Goal: Obtain resource: Obtain resource

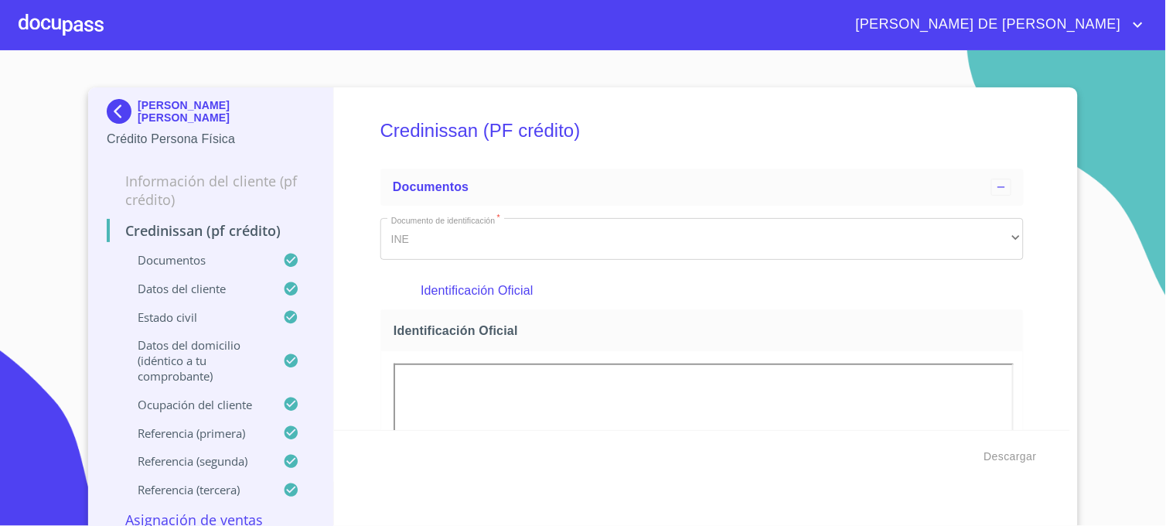
click at [121, 109] on img at bounding box center [122, 111] width 31 height 25
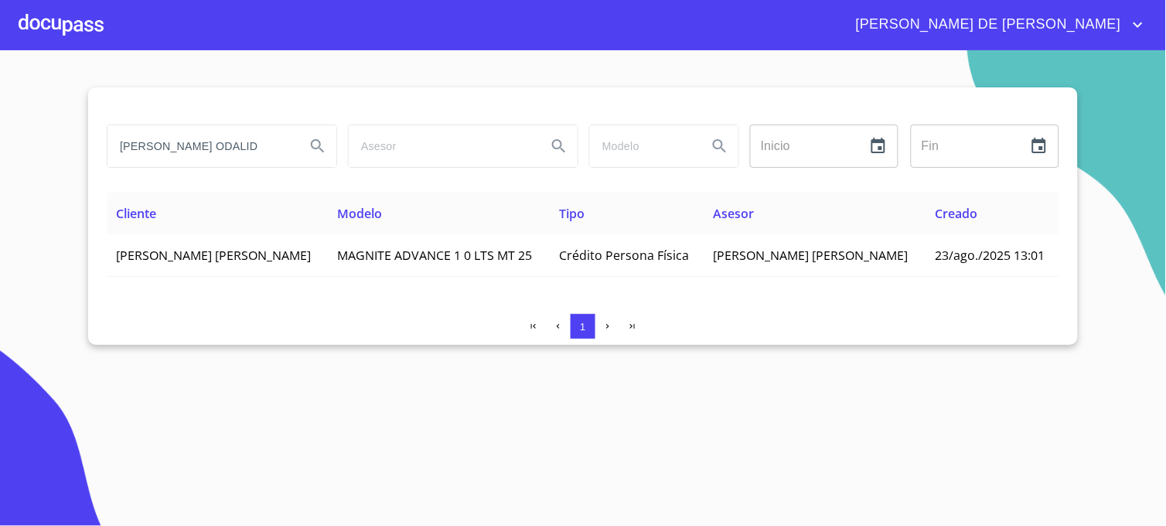
drag, startPoint x: 234, startPoint y: 158, endPoint x: 47, endPoint y: 155, distance: 187.2
click at [47, 155] on section "[PERSON_NAME] ODALID Inicio ​ Fin ​ Cliente Modelo Tipo Asesor Creado [PERSON_N…" at bounding box center [583, 288] width 1166 height 476
type input "[PERSON_NAME]"
click at [316, 145] on icon "Search" at bounding box center [318, 146] width 19 height 19
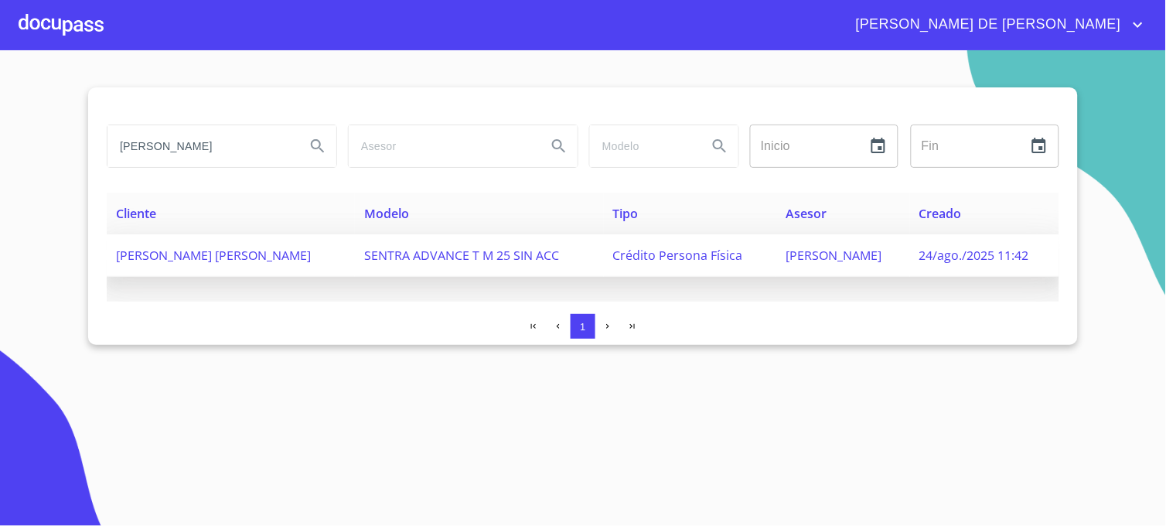
click at [230, 259] on span "[PERSON_NAME] [PERSON_NAME]" at bounding box center [213, 255] width 195 height 17
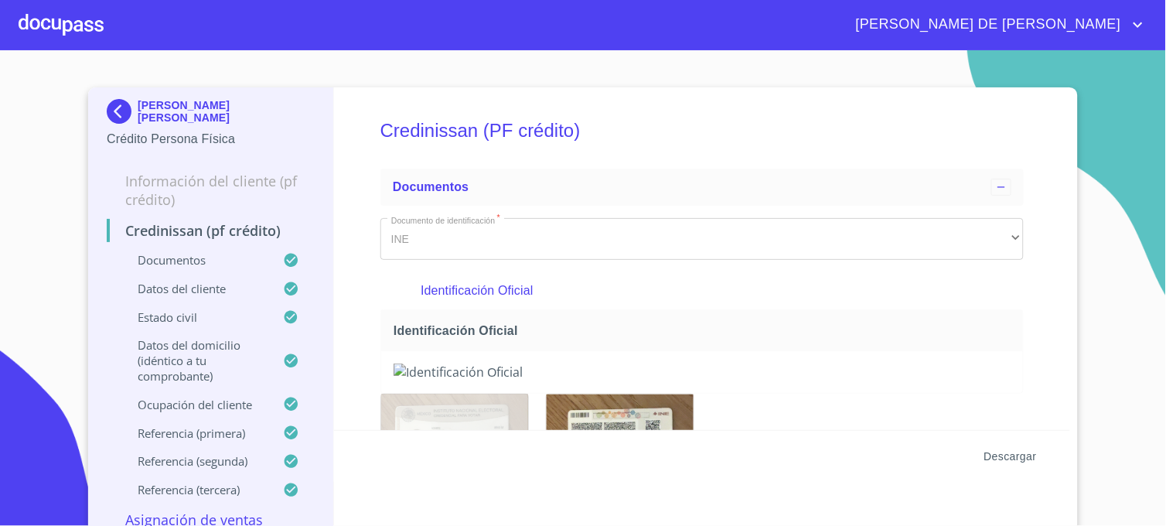
click at [998, 467] on button "Descargar" at bounding box center [1010, 456] width 65 height 29
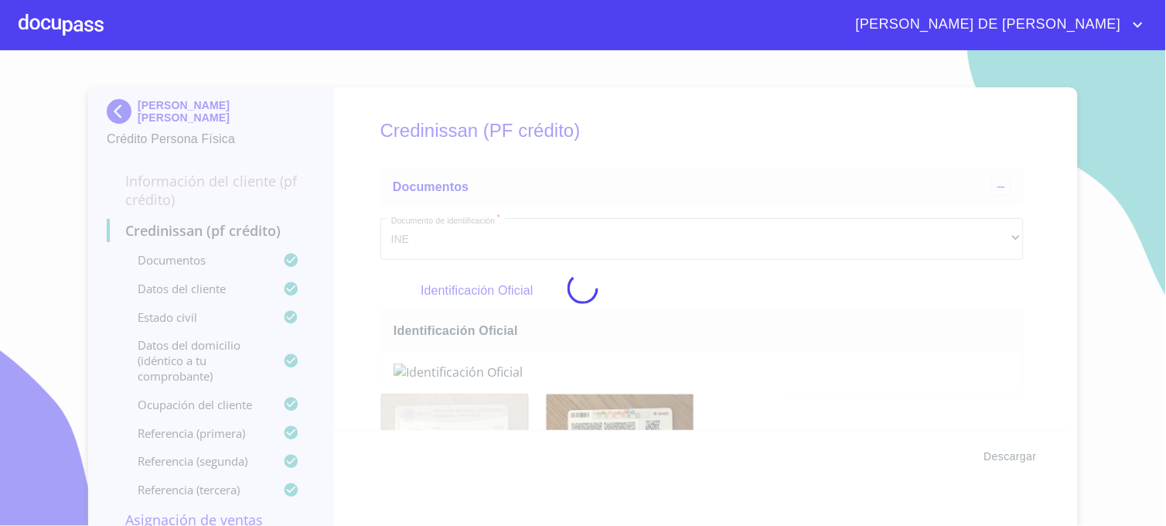
click at [1006, 446] on div at bounding box center [583, 288] width 1166 height 476
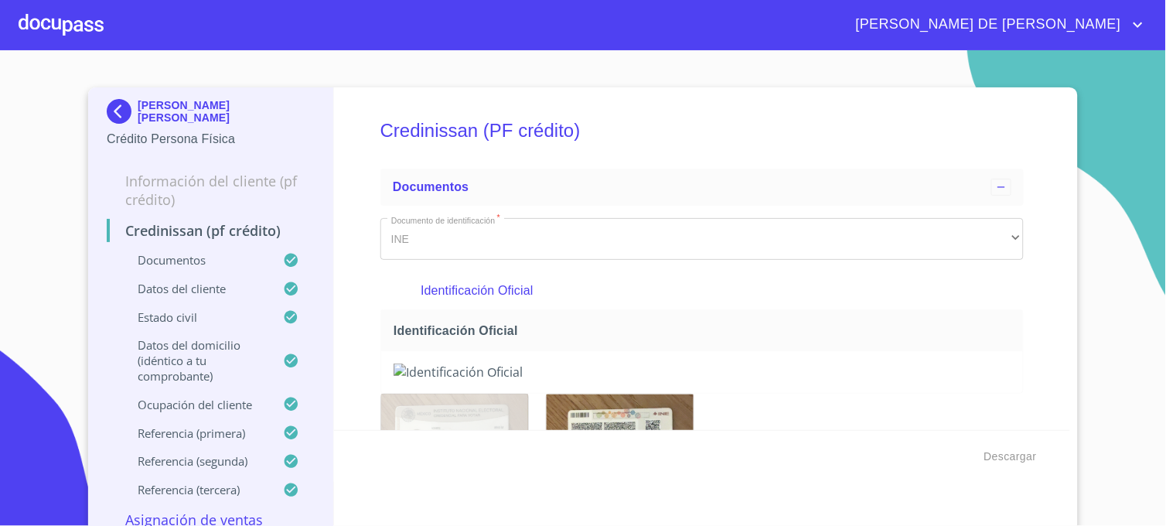
click at [109, 114] on img at bounding box center [122, 111] width 31 height 25
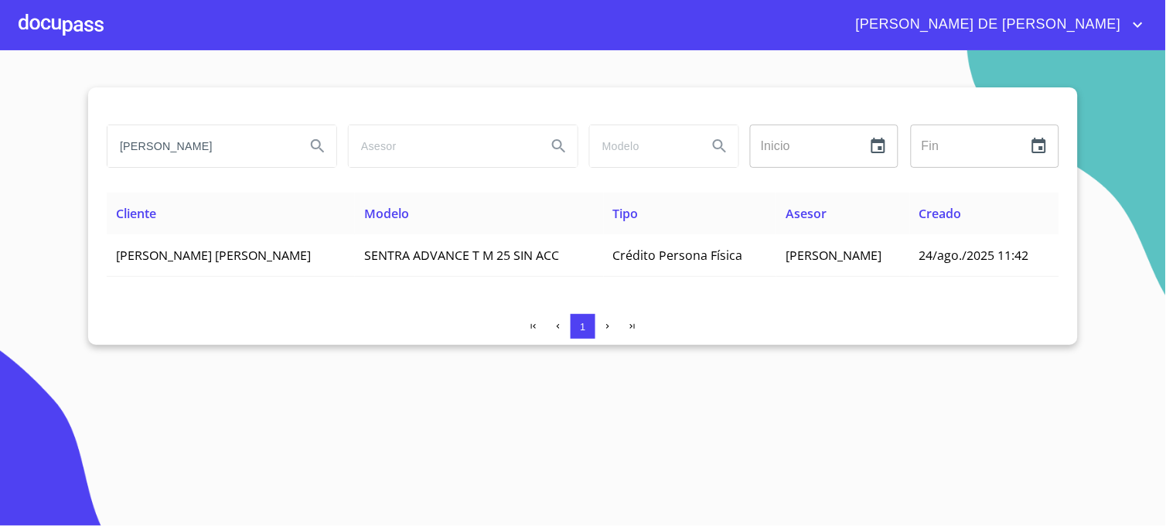
drag, startPoint x: 227, startPoint y: 143, endPoint x: 76, endPoint y: 155, distance: 152.0
click at [76, 155] on section "[PERSON_NAME] Inicio ​ Fin ​ Cliente Modelo Tipo Asesor Creado [PERSON_NAME] [P…" at bounding box center [583, 288] width 1166 height 476
type input "[PERSON_NAME]"
click at [318, 143] on icon "Search" at bounding box center [318, 146] width 19 height 19
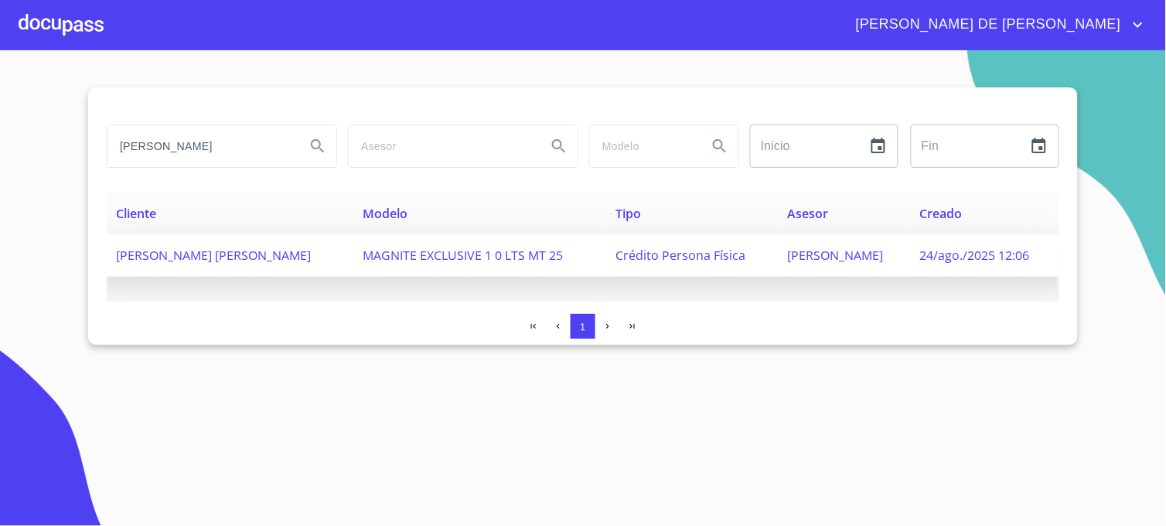
click at [480, 268] on td "MAGNITE EXCLUSIVE 1 0 LTS MT 25" at bounding box center [479, 255] width 253 height 43
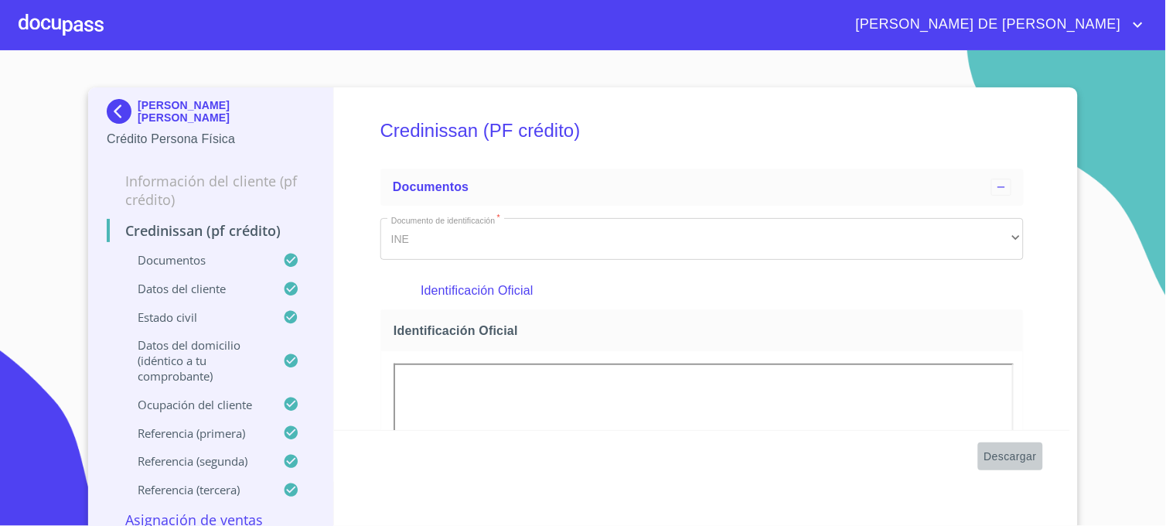
click at [1003, 454] on span "Descargar" at bounding box center [1011, 456] width 53 height 19
click at [1108, 55] on section "[PERSON_NAME] [PERSON_NAME] Crédito Persona Física Información del cliente (PF …" at bounding box center [583, 288] width 1166 height 476
